Goal: Navigation & Orientation: Find specific page/section

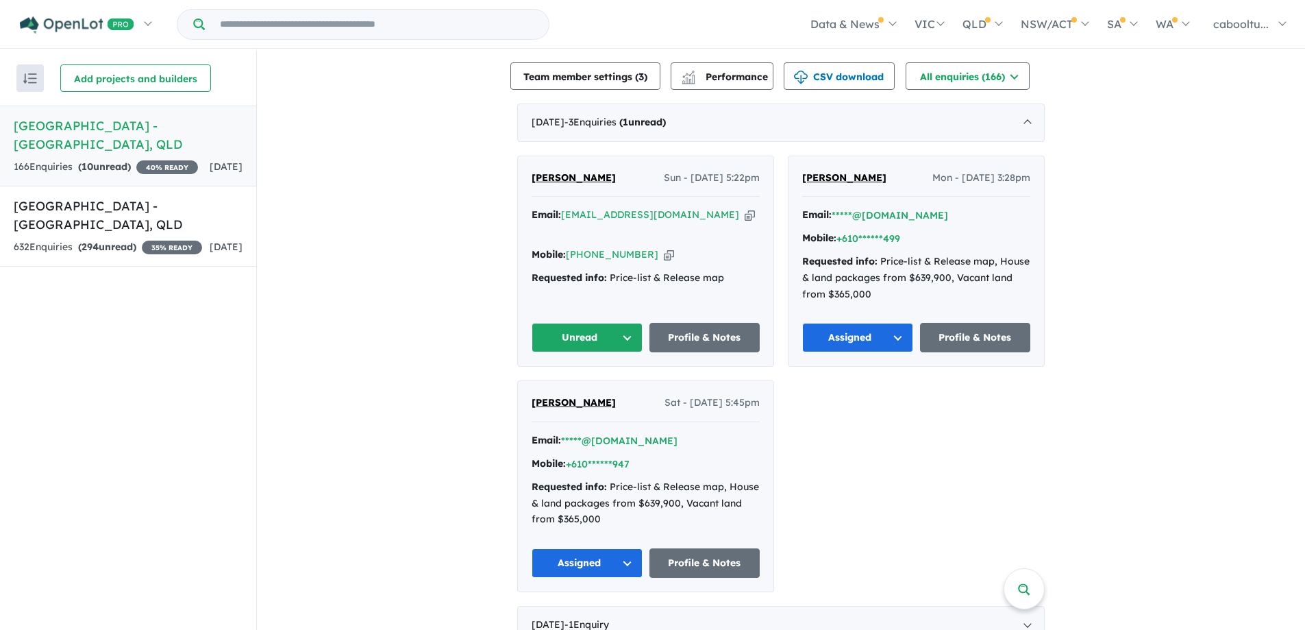
scroll to position [480, 0]
drag, startPoint x: 648, startPoint y: 222, endPoint x: 640, endPoint y: 214, distance: 10.7
click at [664, 247] on icon "button" at bounding box center [669, 254] width 10 height 14
drag, startPoint x: 617, startPoint y: 309, endPoint x: 617, endPoint y: 319, distance: 9.6
click at [617, 322] on button "Unread" at bounding box center [587, 336] width 111 height 29
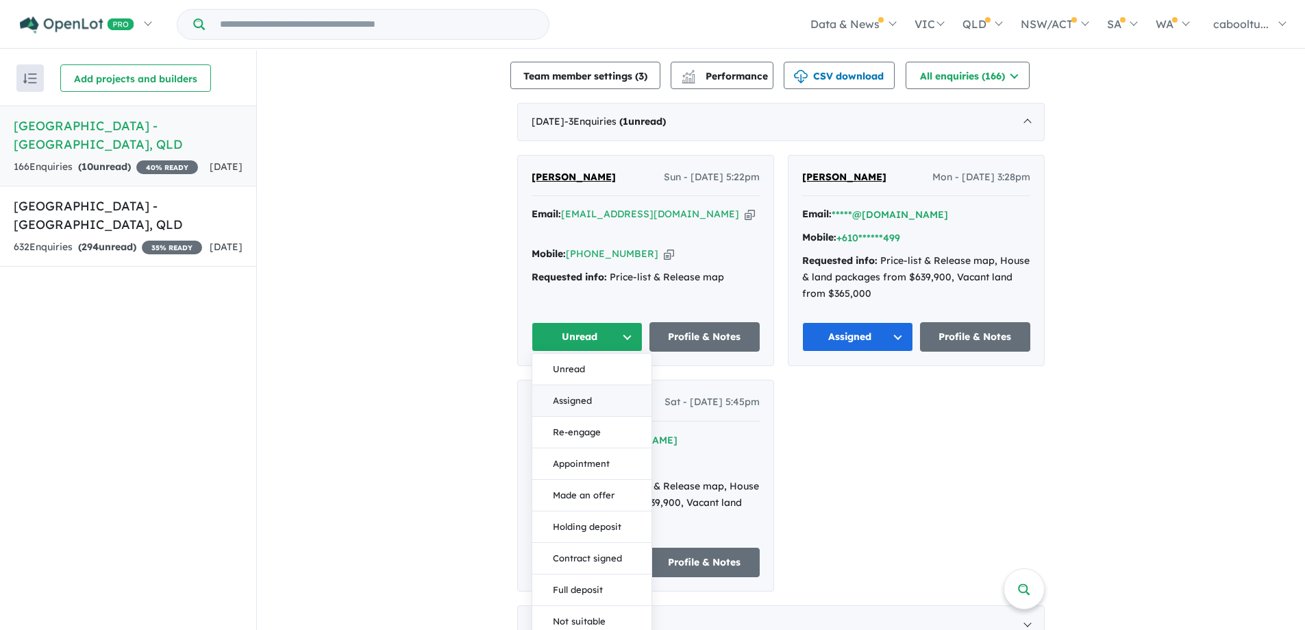
click at [575, 385] on button "Assigned" at bounding box center [591, 401] width 119 height 32
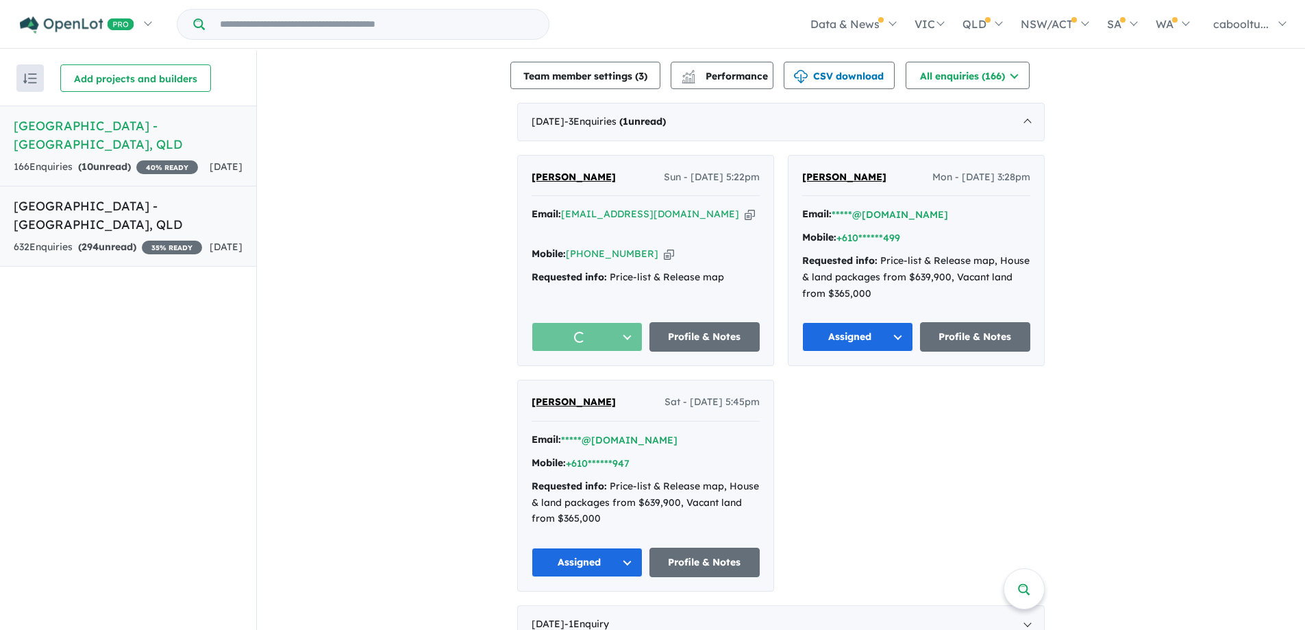
click at [210, 243] on span "[DATE]" at bounding box center [226, 247] width 33 height 12
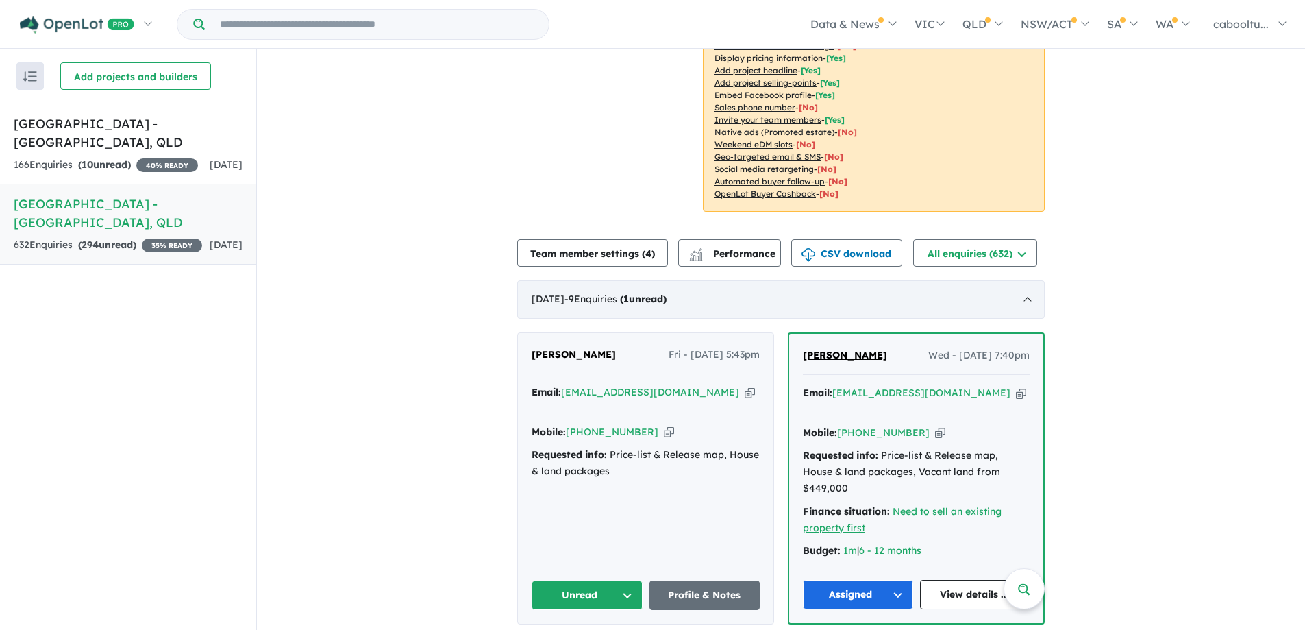
scroll to position [426, 0]
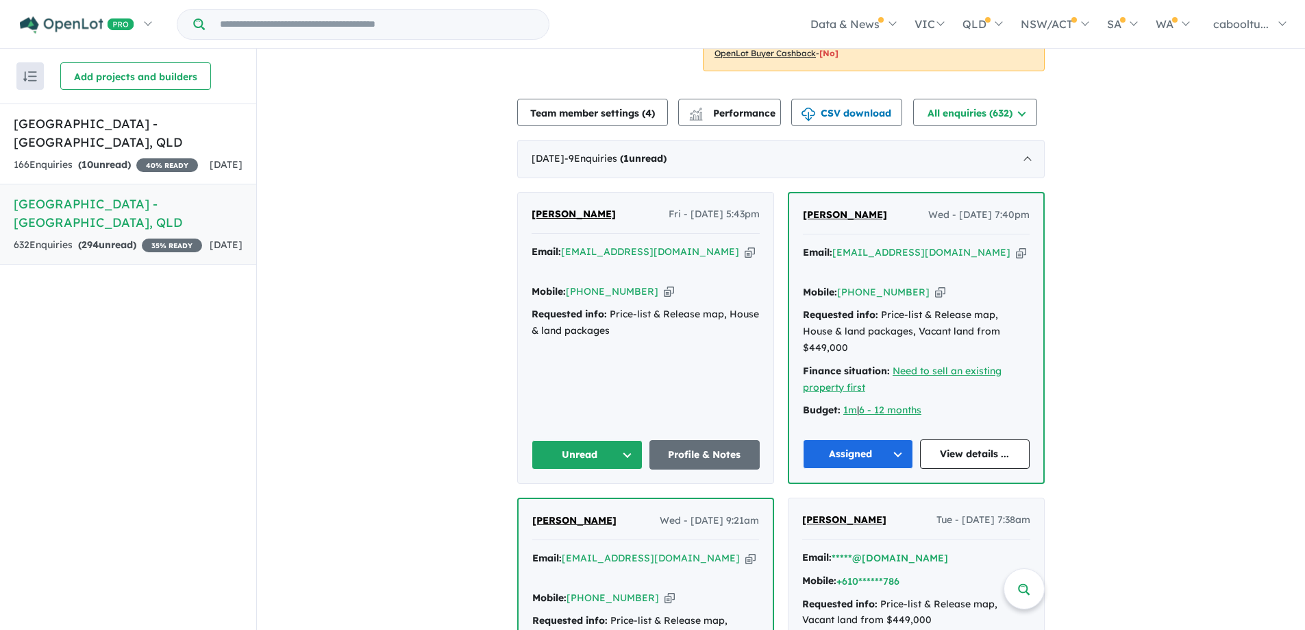
drag, startPoint x: 646, startPoint y: 260, endPoint x: 568, endPoint y: 384, distance: 146.2
click at [664, 284] on icon "button" at bounding box center [669, 291] width 10 height 14
drag, startPoint x: 586, startPoint y: 410, endPoint x: 587, endPoint y: 402, distance: 8.3
click at [586, 440] on button "Unread" at bounding box center [587, 454] width 111 height 29
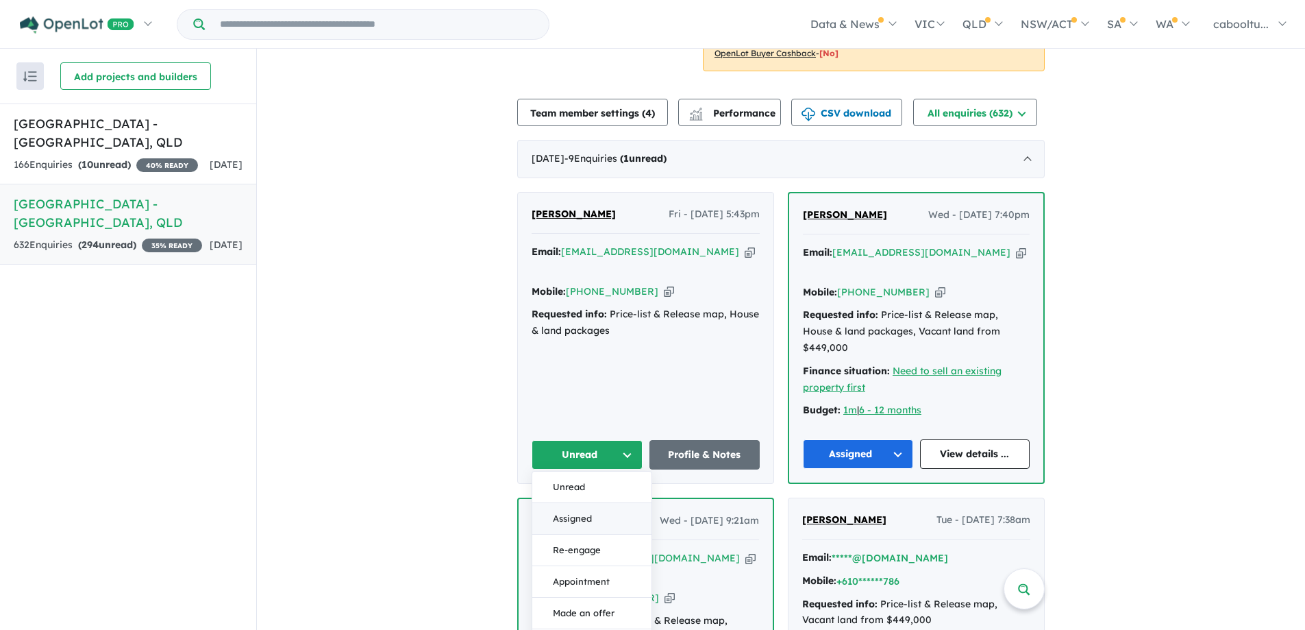
click at [564, 503] on button "Assigned" at bounding box center [591, 519] width 119 height 32
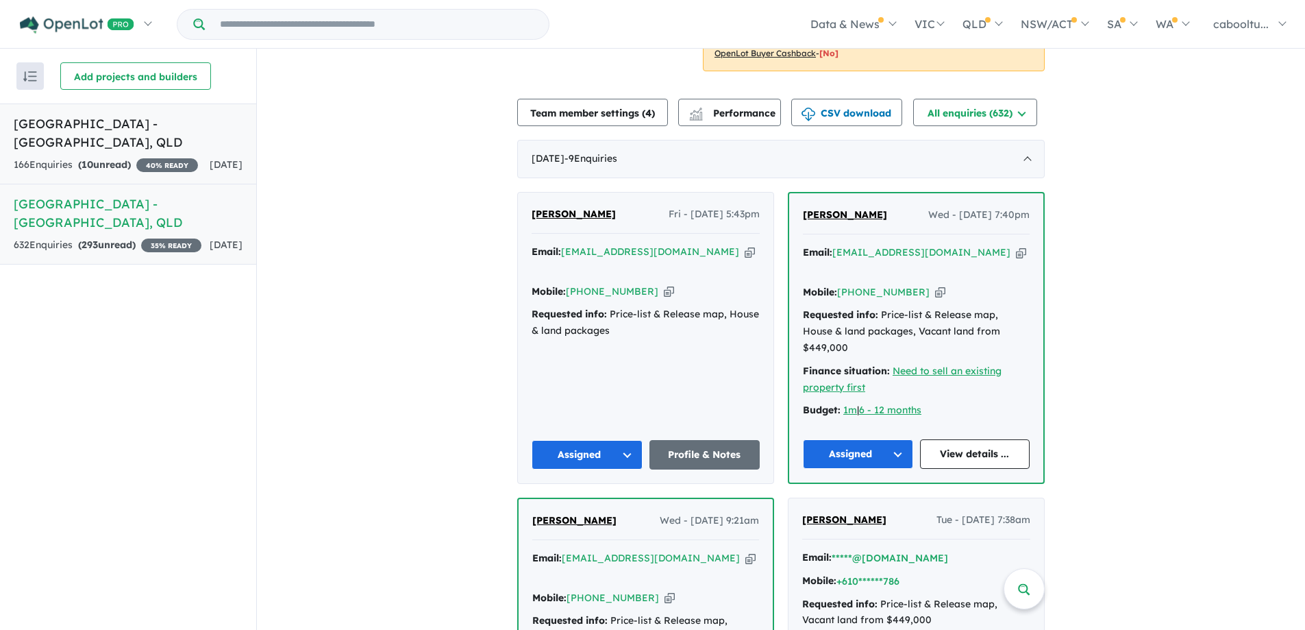
click at [188, 127] on h5 "[GEOGRAPHIC_DATA] - [GEOGRAPHIC_DATA] , [GEOGRAPHIC_DATA]" at bounding box center [128, 132] width 229 height 37
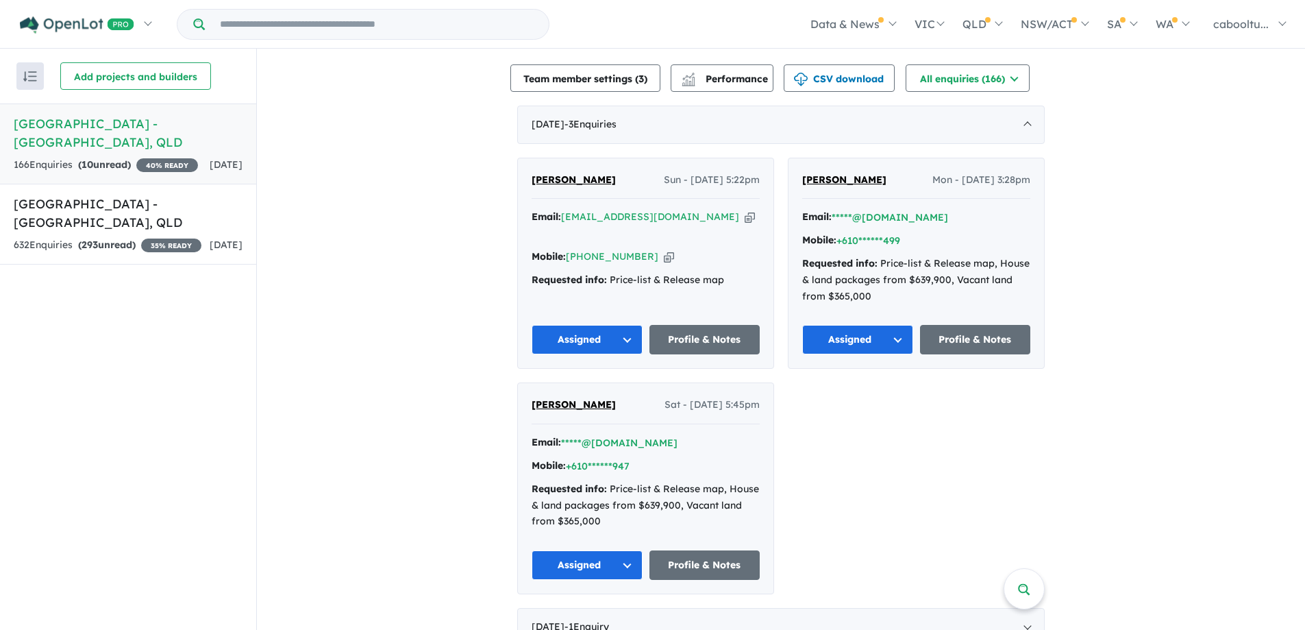
scroll to position [548, 0]
